Goal: Find contact information: Find contact information

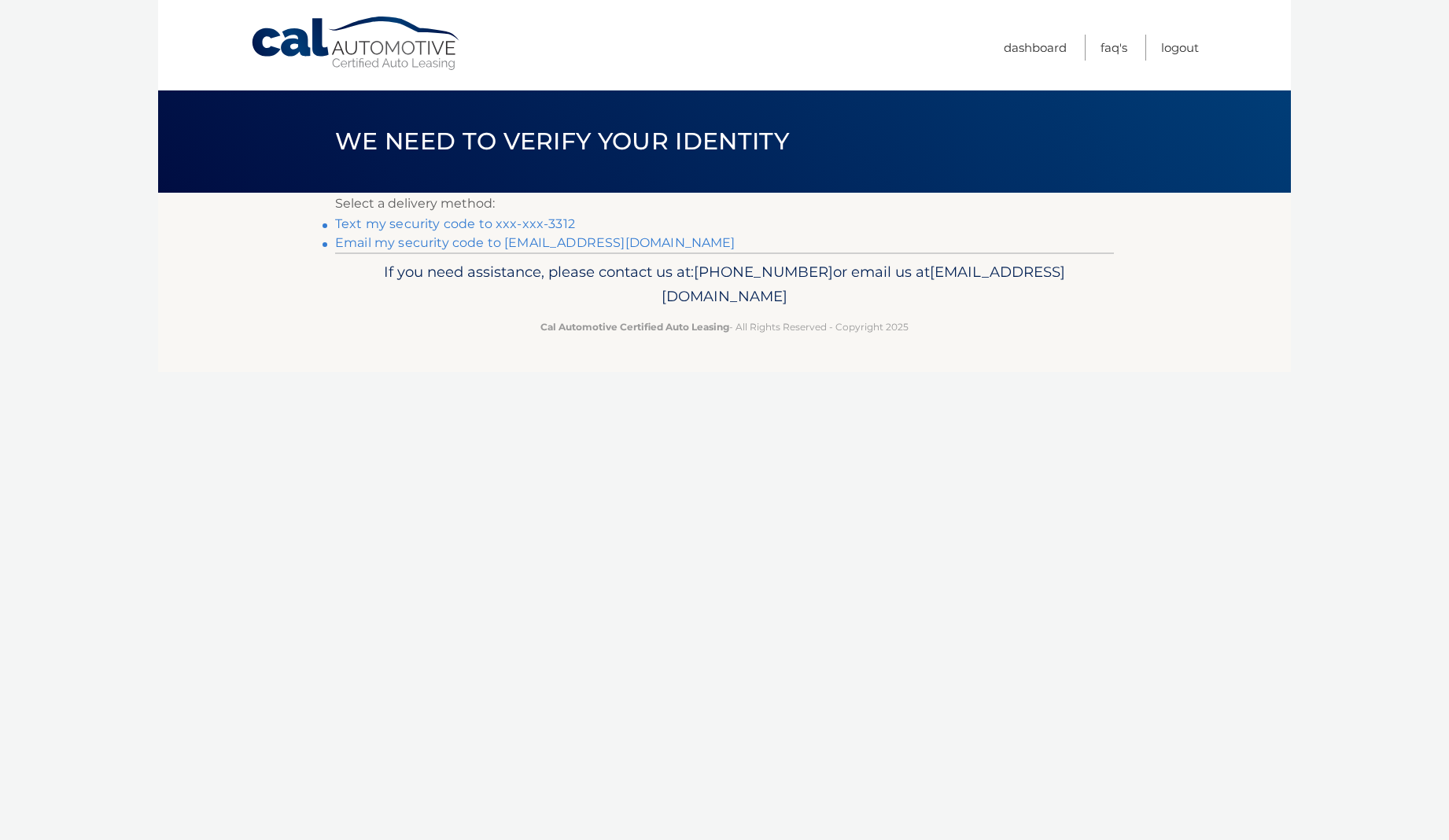
click at [535, 222] on link "Text my security code to xxx-xxx-3312" at bounding box center [455, 224] width 240 height 15
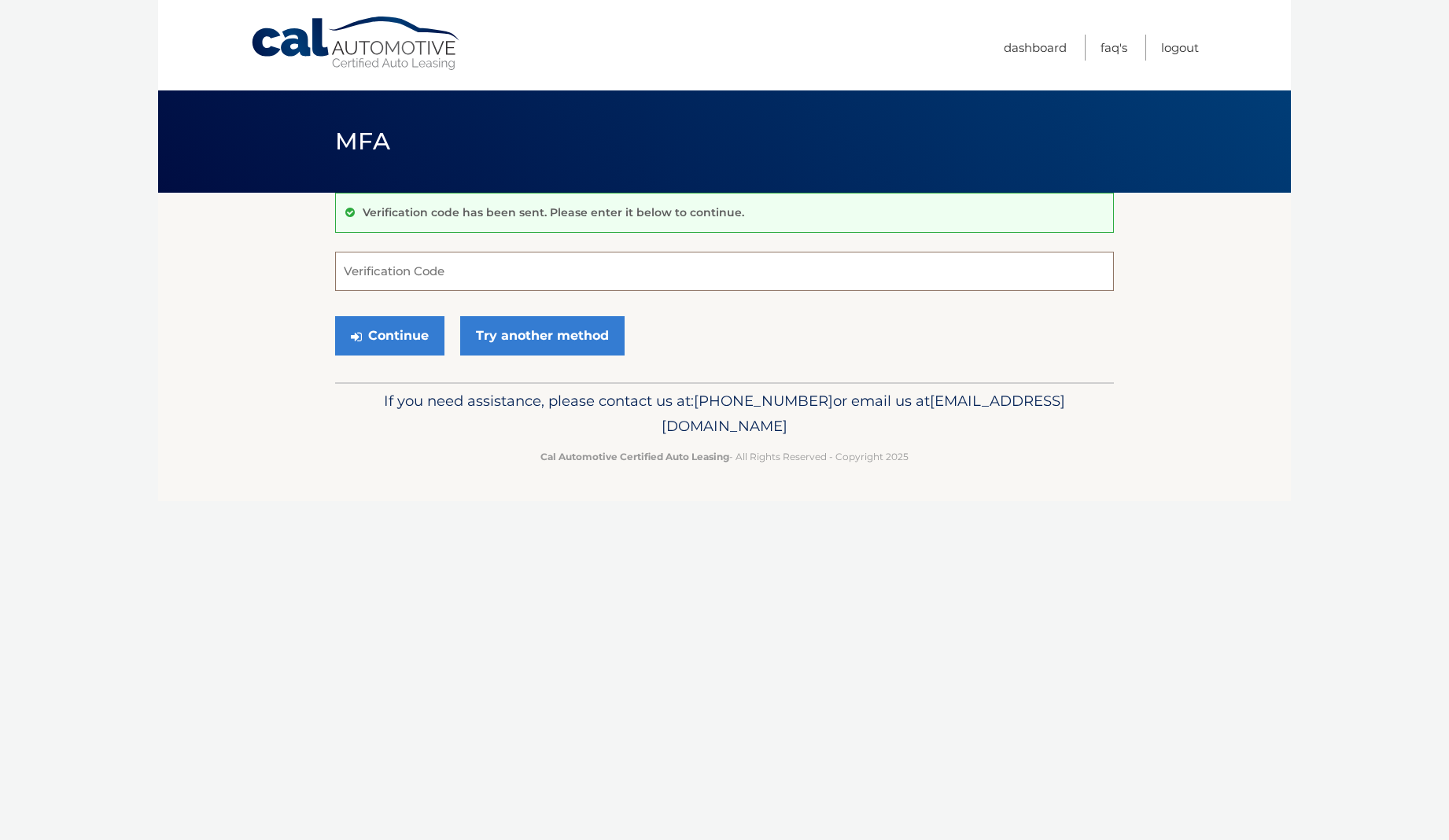
click at [538, 280] on input "Verification Code" at bounding box center [725, 271] width 779 height 39
type input "538955"
click at [373, 335] on button "Continue" at bounding box center [390, 335] width 110 height 39
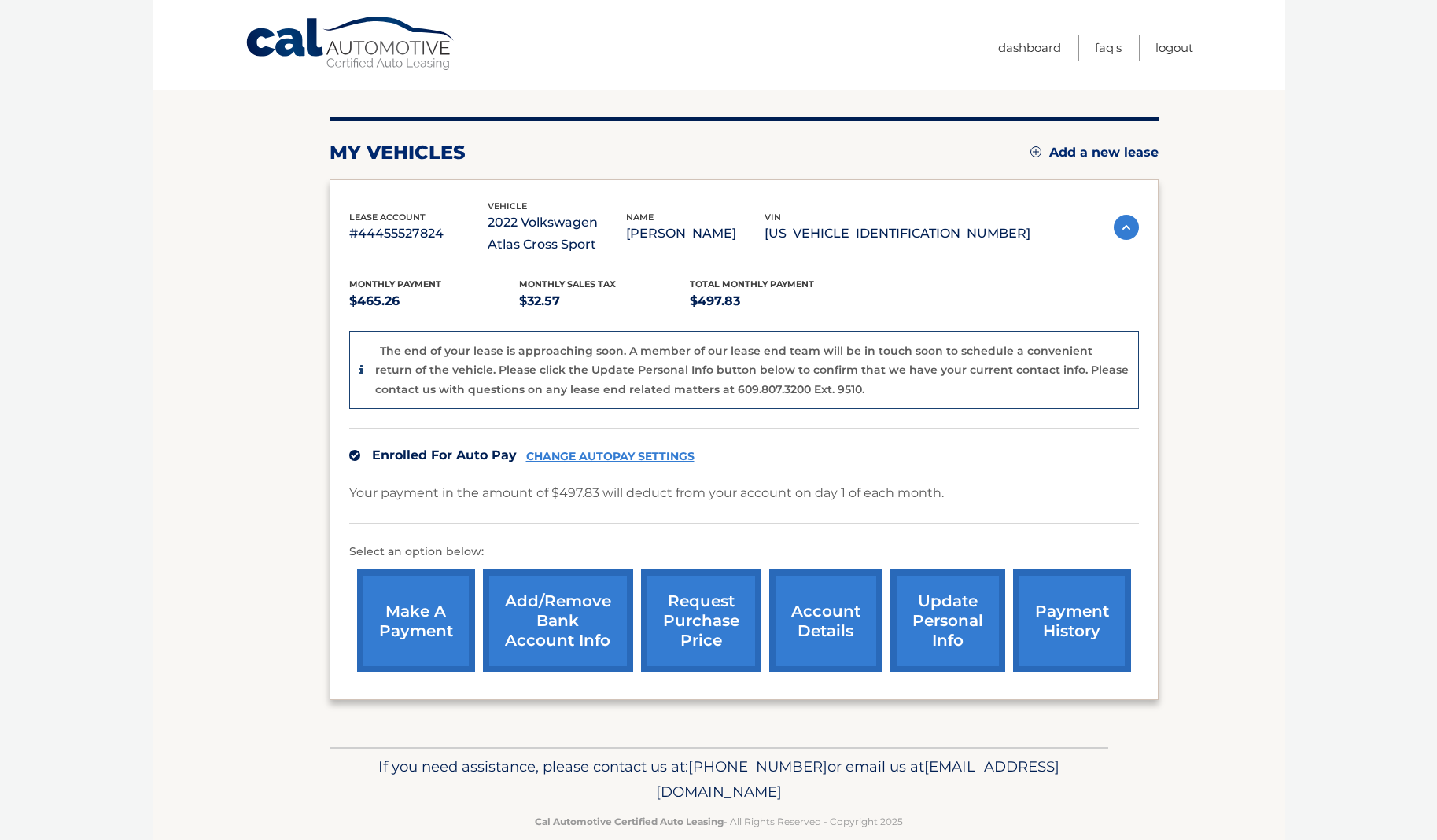
scroll to position [172, 0]
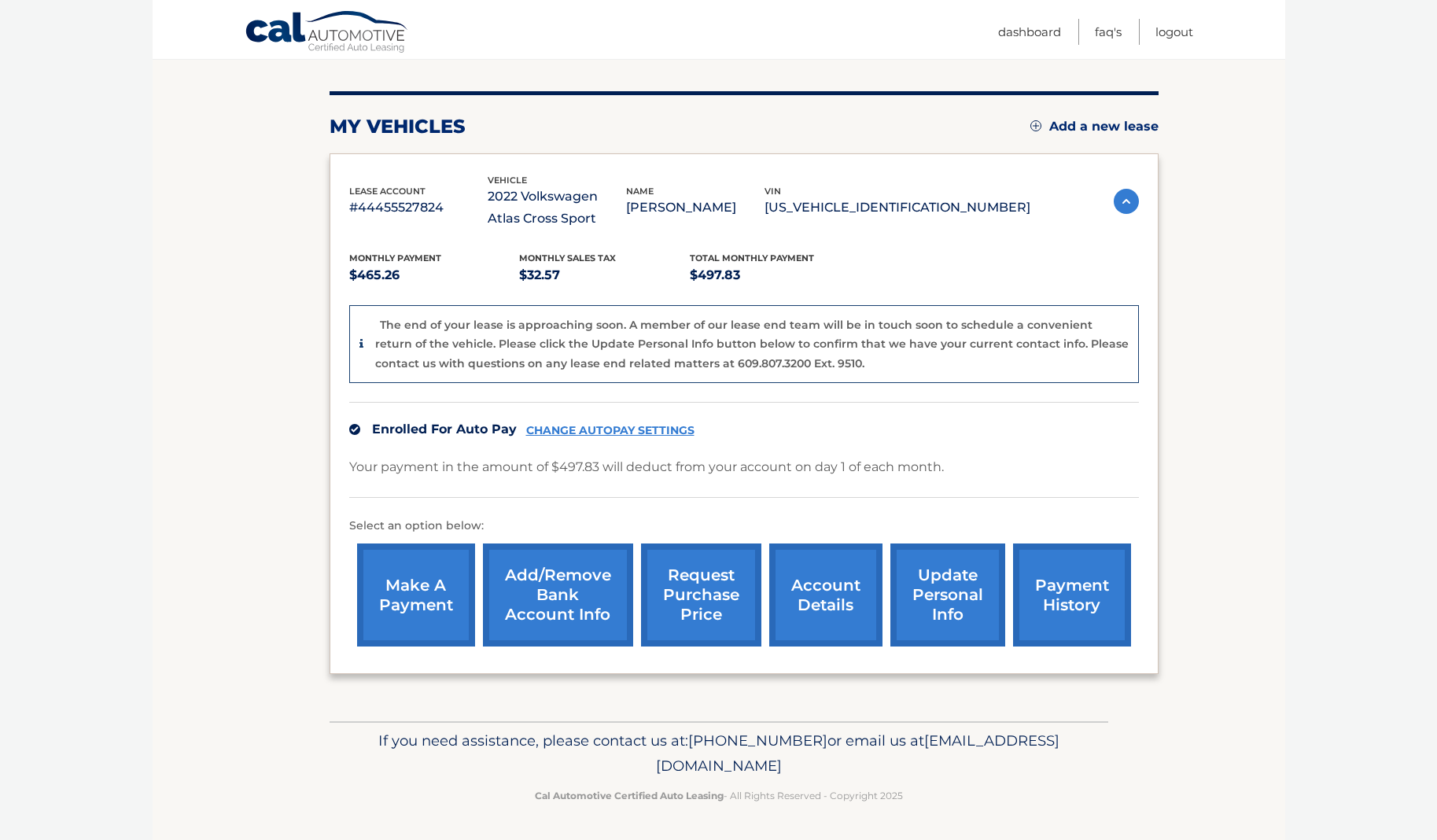
click at [1035, 125] on img at bounding box center [1036, 126] width 11 height 11
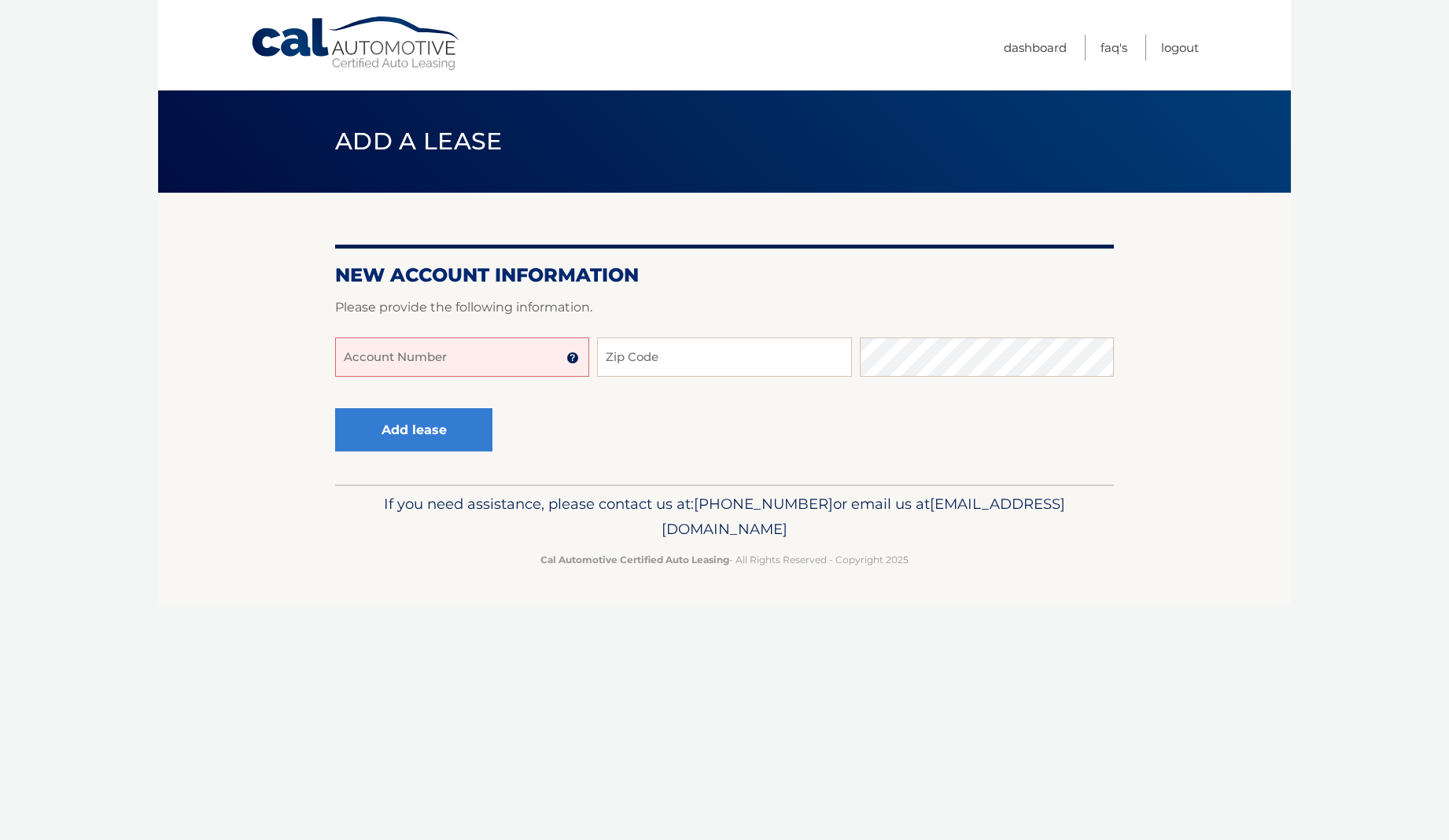
drag, startPoint x: 866, startPoint y: 530, endPoint x: 599, endPoint y: 532, distance: 267.0
click at [593, 525] on p "If you need assistance, please contact us at: [PHONE_NUMBER] or email us at [EM…" at bounding box center [725, 517] width 758 height 50
drag, startPoint x: 904, startPoint y: 540, endPoint x: 854, endPoint y: 533, distance: 50.5
click at [903, 540] on p "If you need assistance, please contact us at: [PHONE_NUMBER] or email us at [EM…" at bounding box center [725, 517] width 758 height 50
drag, startPoint x: 868, startPoint y: 531, endPoint x: 590, endPoint y: 525, distance: 278.1
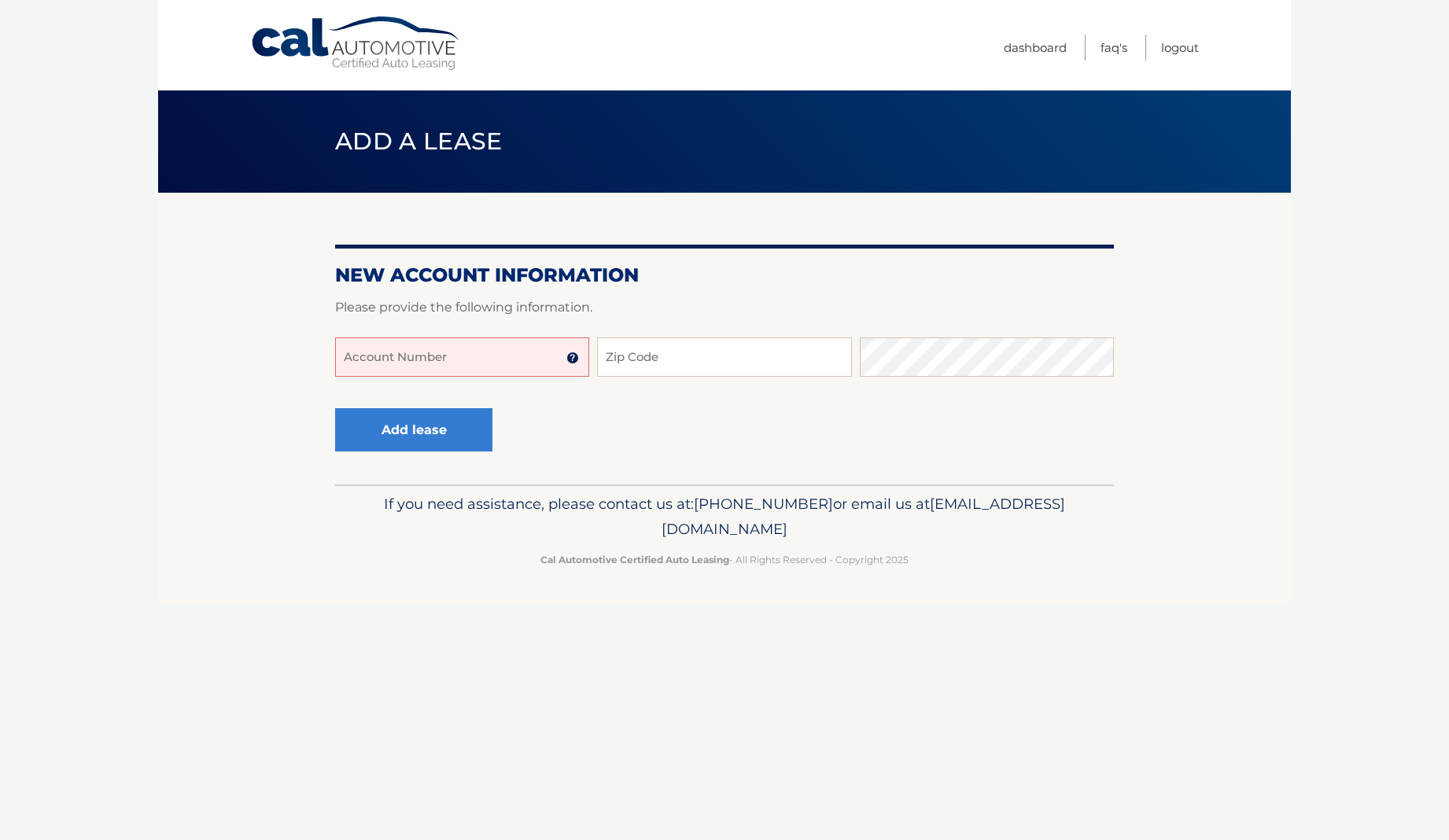
click at [590, 526] on p "If you need assistance, please contact us at: [PHONE_NUMBER] or email us at [EM…" at bounding box center [725, 517] width 758 height 50
copy span "[EMAIL_ADDRESS][DOMAIN_NAME]"
